Goal: Information Seeking & Learning: Check status

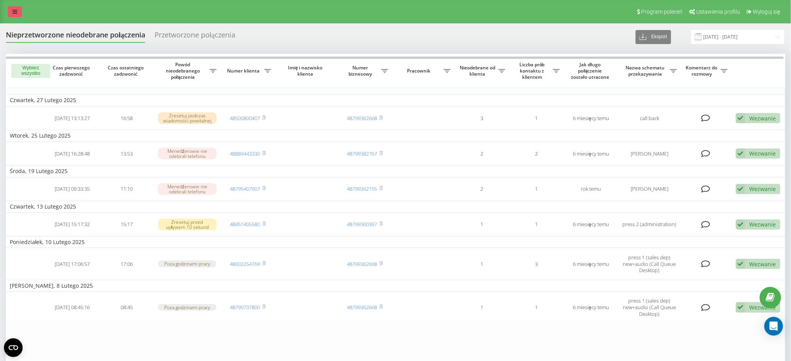
click at [16, 8] on link at bounding box center [15, 11] width 14 height 11
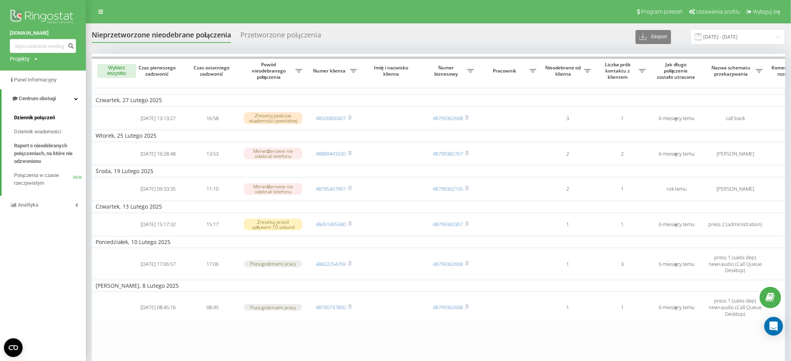
click at [33, 120] on span "Dziennik połączeń" at bounding box center [34, 118] width 41 height 8
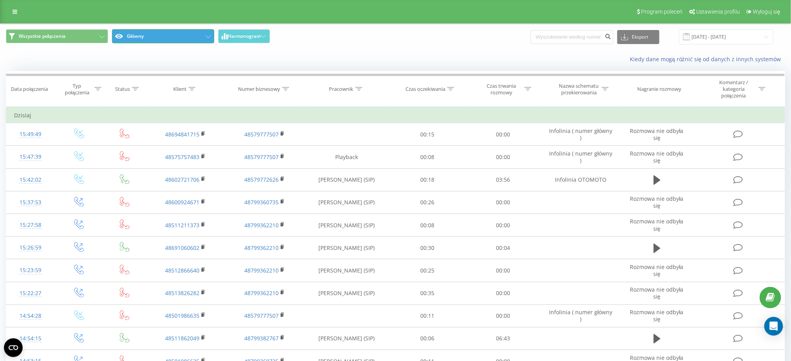
click at [205, 39] on button "Główny" at bounding box center [163, 36] width 102 height 14
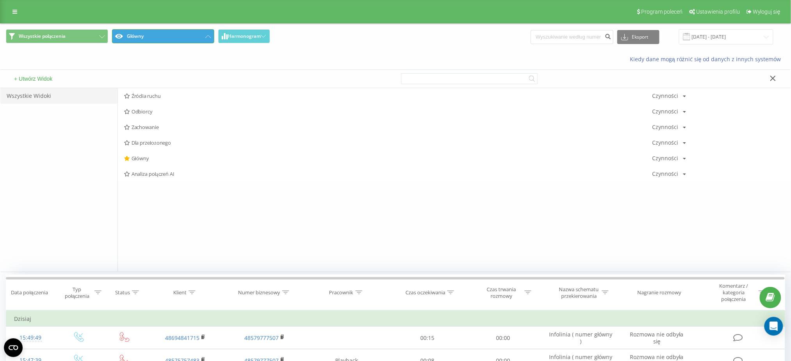
click at [204, 39] on button "Główny" at bounding box center [163, 36] width 102 height 14
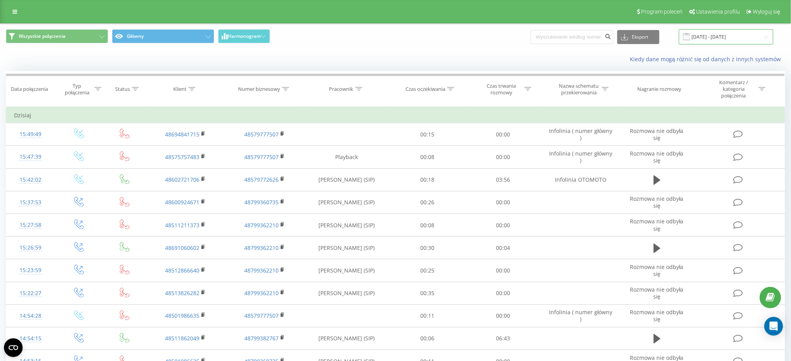
click at [745, 41] on input "21.07.2025 - 21.08.2025" at bounding box center [726, 36] width 94 height 15
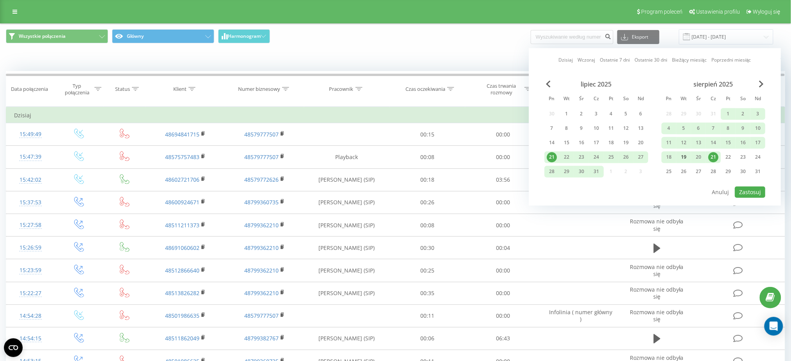
click at [686, 156] on div "19" at bounding box center [684, 157] width 10 height 10
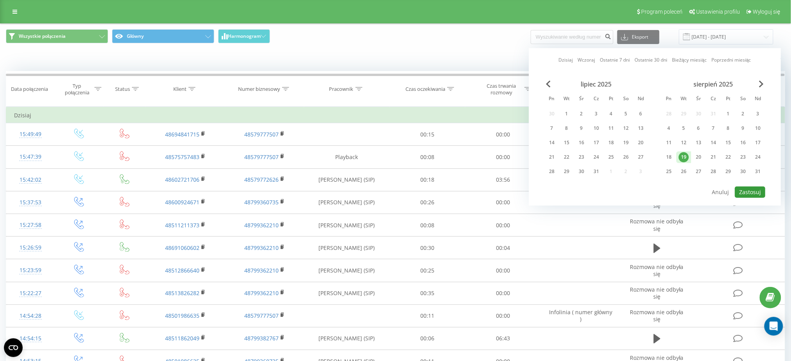
click at [749, 189] on button "Zastosuj" at bounding box center [750, 191] width 30 height 11
type input "19.08.2025 - 19.08.2025"
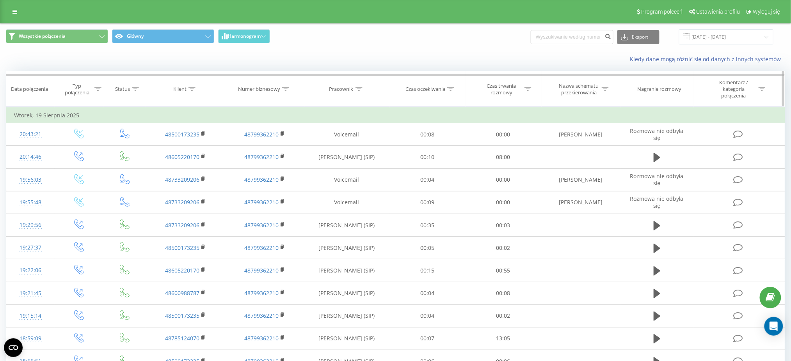
click at [360, 89] on icon at bounding box center [358, 89] width 7 height 4
click at [353, 148] on input "text" at bounding box center [347, 149] width 69 height 14
type input "cebulski"
click at [363, 163] on span "OK" at bounding box center [363, 164] width 22 height 12
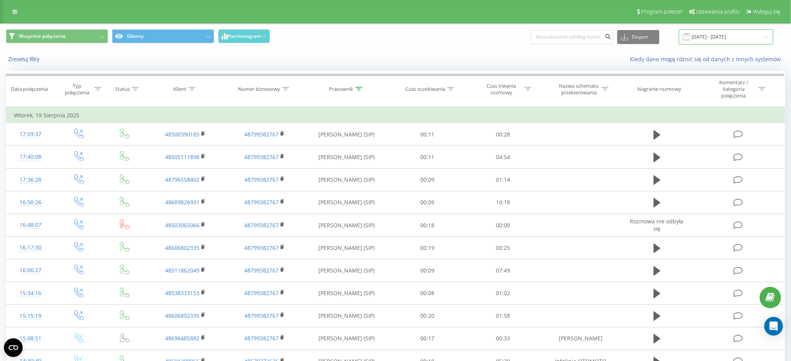
click at [709, 37] on input "19.08.2025 - 19.08.2025" at bounding box center [726, 36] width 94 height 15
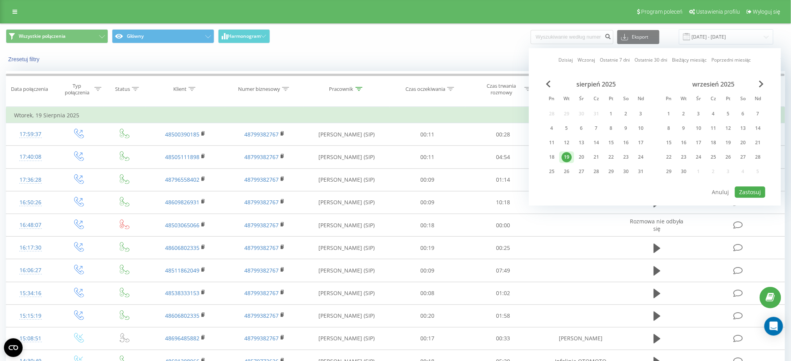
click at [565, 60] on link "Dzisiaj" at bounding box center [566, 60] width 14 height 7
click at [756, 191] on button "Zastosuj" at bounding box center [750, 191] width 30 height 11
type input "21.08.2025 - 21.08.2025"
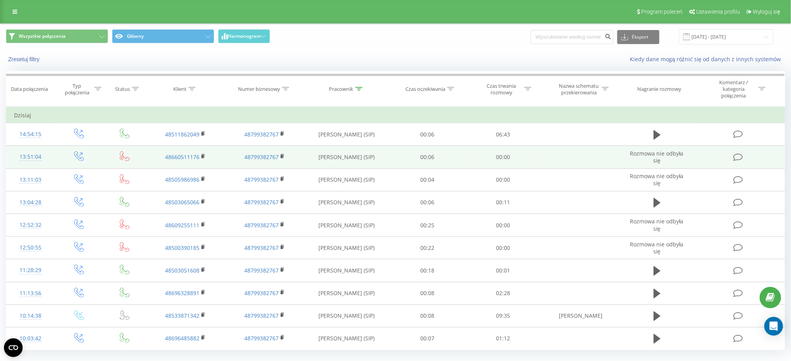
scroll to position [18, 0]
